Goal: Navigation & Orientation: Find specific page/section

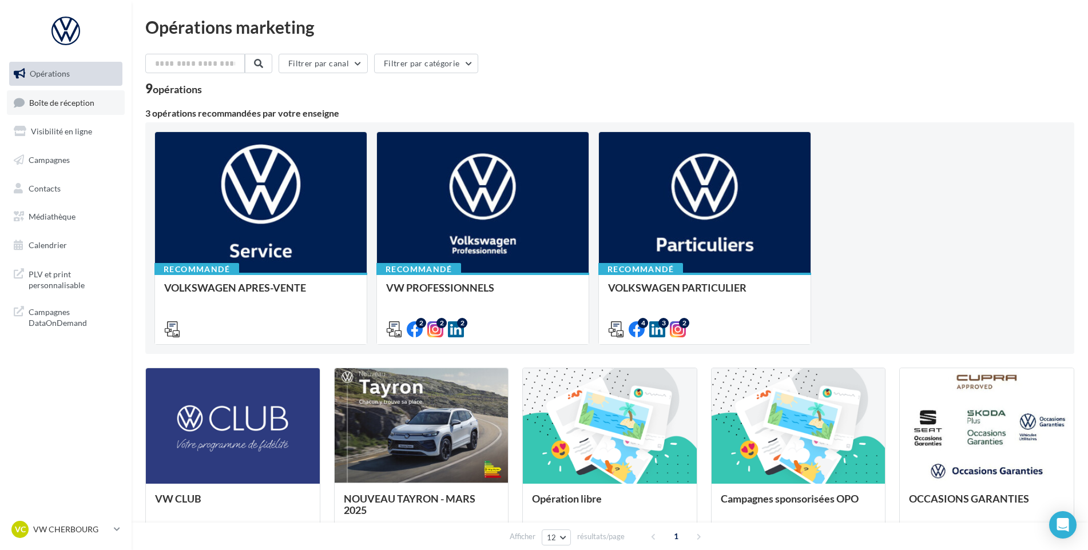
click at [45, 96] on link "Boîte de réception" at bounding box center [66, 102] width 118 height 25
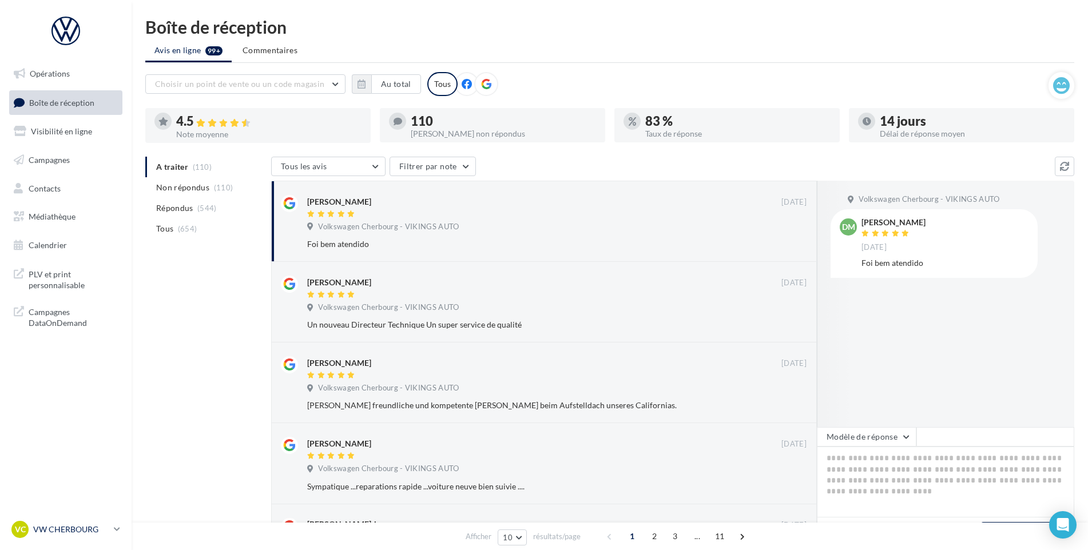
click at [87, 529] on p "VW CHERBOURG" at bounding box center [71, 529] width 76 height 11
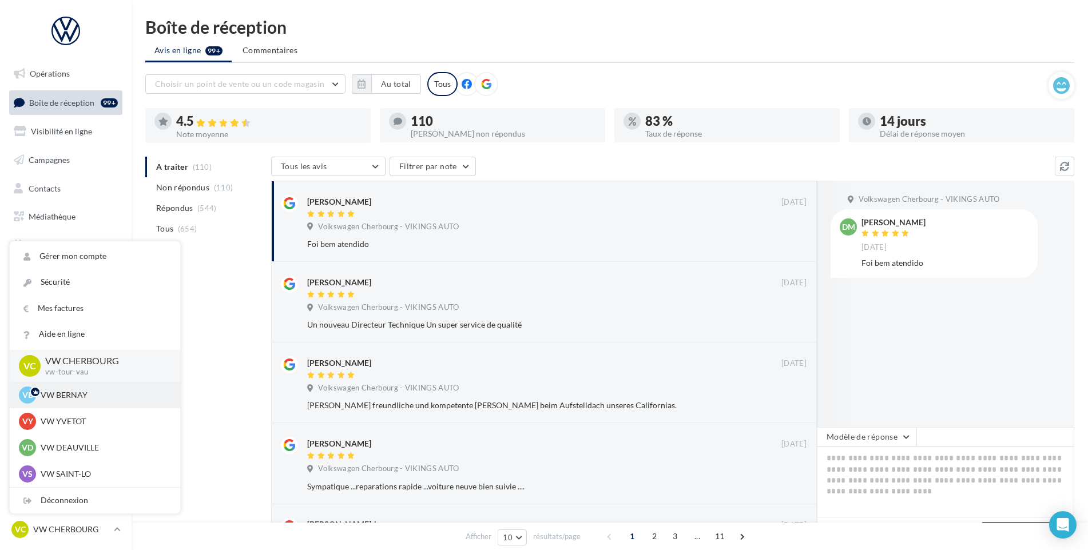
scroll to position [57, 0]
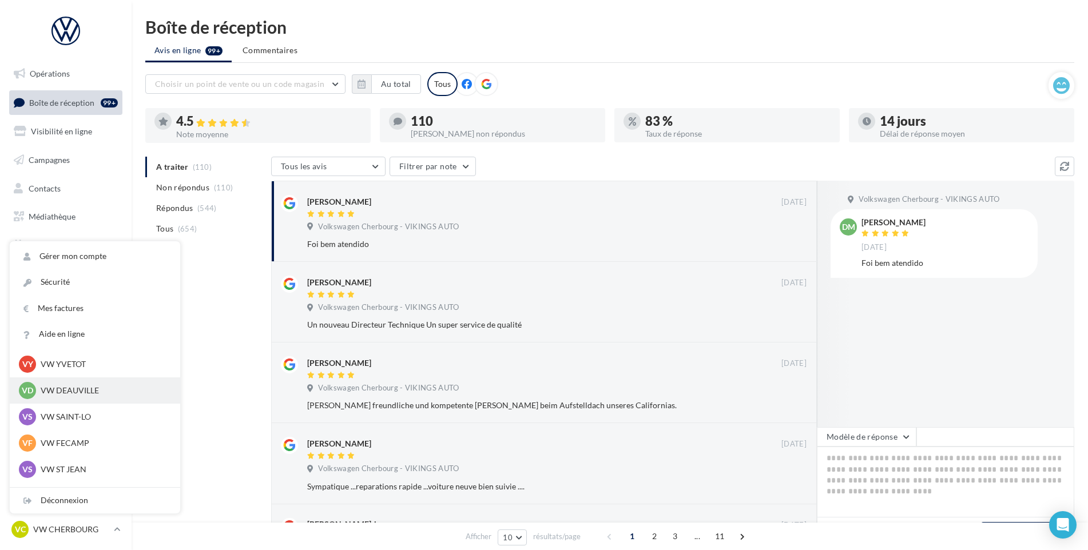
click at [87, 393] on p "VW DEAUVILLE" at bounding box center [104, 390] width 126 height 11
